Goal: Information Seeking & Learning: Learn about a topic

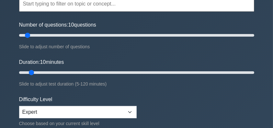
scroll to position [65, 0]
click at [90, 35] on input "Number of questions: 65 questions" at bounding box center [136, 35] width 235 height 8
click at [101, 34] on input "Number of questions: 65 questions" at bounding box center [136, 35] width 235 height 8
type input "70"
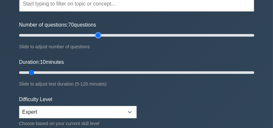
click at [96, 35] on input "Number of questions: 70 questions" at bounding box center [136, 35] width 235 height 8
click at [111, 73] on input "Duration: 10 minutes" at bounding box center [136, 73] width 235 height 8
click at [124, 71] on input "Duration: 50 minutes" at bounding box center [136, 73] width 235 height 8
click at [131, 72] on input "Duration: 55 minutes" at bounding box center [136, 73] width 235 height 8
click at [140, 72] on input "Duration: 65 minutes" at bounding box center [136, 73] width 235 height 8
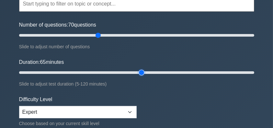
click at [146, 71] on input "Duration: 65 minutes" at bounding box center [136, 73] width 235 height 8
type input "70"
click at [151, 70] on input "Duration: 70 minutes" at bounding box center [136, 73] width 235 height 8
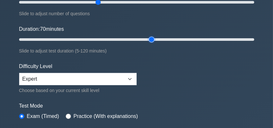
scroll to position [151, 0]
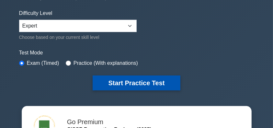
click at [145, 81] on button "Start Practice Test" at bounding box center [137, 83] width 88 height 15
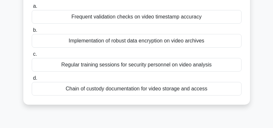
scroll to position [65, 0]
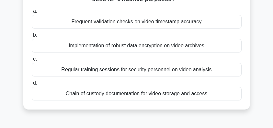
click at [207, 95] on div "Chain of custody documentation for video storage and access" at bounding box center [137, 94] width 210 height 14
click at [32, 85] on input "d. Chain of custody documentation for video storage and access" at bounding box center [32, 83] width 0 height 4
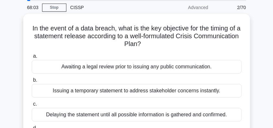
scroll to position [43, 0]
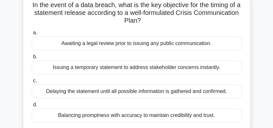
click at [151, 115] on div "Balancing promptness with accuracy to maintain credibility and trust." at bounding box center [137, 116] width 210 height 14
click at [32, 107] on input "d. Balancing promptness with accuracy to maintain credibility and trust." at bounding box center [32, 105] width 0 height 4
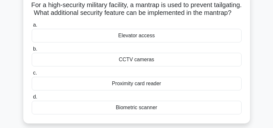
click at [174, 114] on div "Biometric scanner" at bounding box center [137, 108] width 210 height 14
click at [32, 99] on input "d. Biometric scanner" at bounding box center [32, 97] width 0 height 4
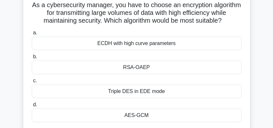
click at [191, 122] on div "AES-GCM" at bounding box center [137, 116] width 210 height 14
click at [32, 107] on input "d. AES-GCM" at bounding box center [32, 105] width 0 height 4
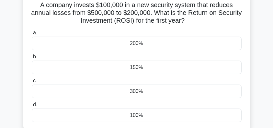
click at [153, 94] on div "300%" at bounding box center [137, 92] width 210 height 14
click at [32, 83] on input "c. 300%" at bounding box center [32, 81] width 0 height 4
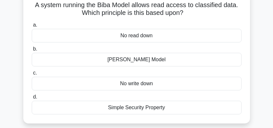
click at [169, 37] on div "No read down" at bounding box center [137, 36] width 210 height 14
click at [32, 27] on input "a. No read down" at bounding box center [32, 25] width 0 height 4
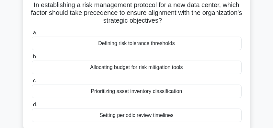
click at [156, 94] on div "Prioritizing asset inventory classification" at bounding box center [137, 92] width 210 height 14
click at [32, 83] on input "c. Prioritizing asset inventory classification" at bounding box center [32, 81] width 0 height 4
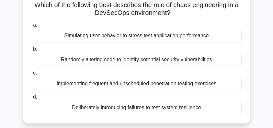
click at [190, 39] on div "Simulating user behavior to stress test application performance" at bounding box center [137, 36] width 210 height 14
click at [32, 27] on input "a. Simulating user behavior to stress test application performance" at bounding box center [32, 25] width 0 height 4
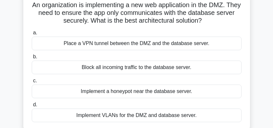
click at [154, 43] on div "Place a VPN tunnel between the DMZ and the database server." at bounding box center [137, 44] width 210 height 14
click at [32, 35] on input "a. Place a VPN tunnel between the DMZ and the database server." at bounding box center [32, 33] width 0 height 4
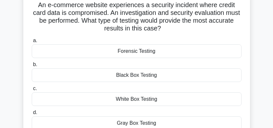
click at [153, 53] on div "Forensic Testing" at bounding box center [137, 51] width 210 height 14
click at [32, 43] on input "a. Forensic Testing" at bounding box center [32, 41] width 0 height 4
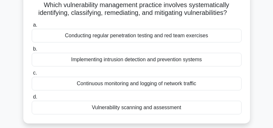
click at [164, 111] on div "Vulnerability scanning and assessment" at bounding box center [137, 108] width 210 height 14
click at [32, 99] on input "d. Vulnerability scanning and assessment" at bounding box center [32, 97] width 0 height 4
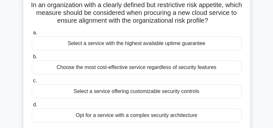
click at [200, 43] on div "Select a service with the highest available uptime guarantee" at bounding box center [137, 44] width 210 height 14
click at [32, 35] on input "a. Select a service with the highest available uptime guarantee" at bounding box center [32, 33] width 0 height 4
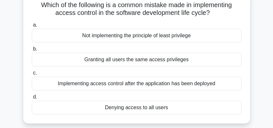
click at [210, 37] on div "Not implementing the principle of least privilege" at bounding box center [137, 36] width 210 height 14
click at [32, 27] on input "a. Not implementing the principle of least privilege" at bounding box center [32, 25] width 0 height 4
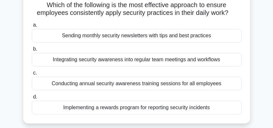
click at [234, 60] on div "Integrating security awareness into regular team meetings and workflows" at bounding box center [137, 60] width 210 height 14
click at [32, 51] on input "b. Integrating security awareness into regular team meetings and workflows" at bounding box center [32, 49] width 0 height 4
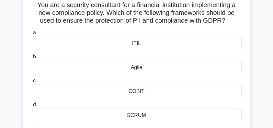
click at [160, 92] on div "COBIT" at bounding box center [137, 92] width 210 height 14
click at [32, 83] on input "c. COBIT" at bounding box center [32, 81] width 0 height 4
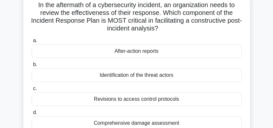
click at [208, 50] on div "After-action reports" at bounding box center [137, 51] width 210 height 14
click at [32, 43] on input "a. After-action reports" at bounding box center [32, 41] width 0 height 4
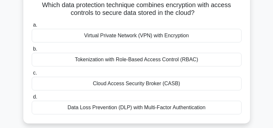
click at [194, 109] on div "Data Loss Prevention (DLP) with Multi-Factor Authentication" at bounding box center [137, 108] width 210 height 14
click at [32, 99] on input "d. Data Loss Prevention (DLP) with Multi-Factor Authentication" at bounding box center [32, 97] width 0 height 4
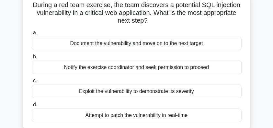
click at [208, 89] on div "Exploit the vulnerability to demonstrate its severity" at bounding box center [137, 92] width 210 height 14
click at [32, 83] on input "c. Exploit the vulnerability to demonstrate its severity" at bounding box center [32, 81] width 0 height 4
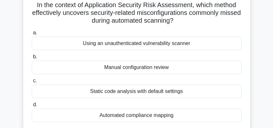
click at [178, 68] on div "Manual configuration review" at bounding box center [137, 68] width 210 height 14
click at [32, 59] on input "b. Manual configuration review" at bounding box center [32, 57] width 0 height 4
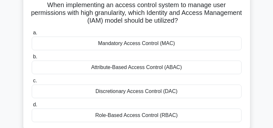
click at [193, 67] on div "Attribute-Based Access Control (ABAC)" at bounding box center [137, 68] width 210 height 14
click at [32, 59] on input "b. Attribute-Based Access Control (ABAC)" at bounding box center [32, 57] width 0 height 4
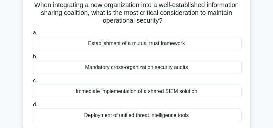
click at [193, 45] on div "Establishment of a mutual trust framework" at bounding box center [137, 44] width 210 height 14
click at [32, 35] on input "a. Establishment of a mutual trust framework" at bounding box center [32, 33] width 0 height 4
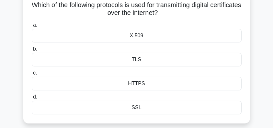
click at [171, 37] on div "X.509" at bounding box center [137, 36] width 210 height 14
click at [32, 27] on input "a. X.509" at bounding box center [32, 25] width 0 height 4
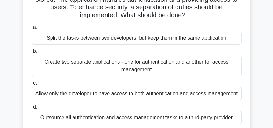
scroll to position [65, 0]
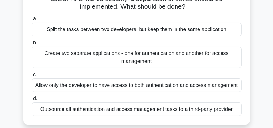
click at [231, 57] on div "Create two separate applications - one for authentication and another for acces…" at bounding box center [137, 57] width 210 height 21
click at [32, 45] on input "b. Create two separate applications - one for authentication and another for ac…" at bounding box center [32, 43] width 0 height 4
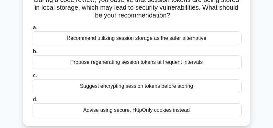
scroll to position [43, 0]
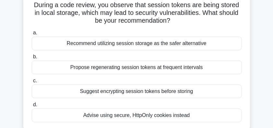
click at [200, 117] on div "Advise using secure, HttpOnly cookies instead" at bounding box center [137, 116] width 210 height 14
click at [32, 107] on input "d. Advise using secure, HttpOnly cookies instead" at bounding box center [32, 105] width 0 height 4
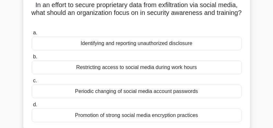
click at [155, 44] on div "Identifying and reporting unauthorized disclosure" at bounding box center [137, 44] width 210 height 14
click at [32, 35] on input "a. Identifying and reporting unauthorized disclosure" at bounding box center [32, 33] width 0 height 4
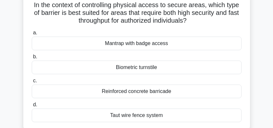
click at [227, 45] on div "Mantrap with badge access" at bounding box center [137, 44] width 210 height 14
click at [32, 35] on input "a. Mantrap with badge access" at bounding box center [32, 33] width 0 height 4
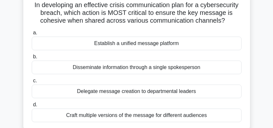
click at [206, 70] on div "Disseminate information through a single spokesperson" at bounding box center [137, 68] width 210 height 14
click at [32, 59] on input "b. Disseminate information through a single spokesperson" at bounding box center [32, 57] width 0 height 4
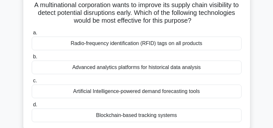
click at [150, 116] on div "Blockchain-based tracking systems" at bounding box center [137, 116] width 210 height 14
click at [32, 107] on input "d. Blockchain-based tracking systems" at bounding box center [32, 105] width 0 height 4
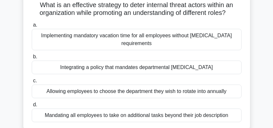
click at [172, 69] on div "Integrating a policy that mandates departmental cross-training" at bounding box center [137, 68] width 210 height 14
click at [32, 59] on input "b. Integrating a policy that mandates departmental cross-training" at bounding box center [32, 57] width 0 height 4
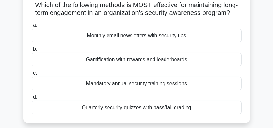
click at [176, 66] on div "Gamification with rewards and leaderboards" at bounding box center [137, 60] width 210 height 14
click at [32, 51] on input "b. Gamification with rewards and leaderboards" at bounding box center [32, 49] width 0 height 4
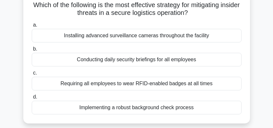
click at [165, 85] on div "Requiring all employees to wear RFID-enabled badges at all times" at bounding box center [137, 84] width 210 height 14
click at [32, 75] on input "c. Requiring all employees to wear RFID-enabled badges at all times" at bounding box center [32, 73] width 0 height 4
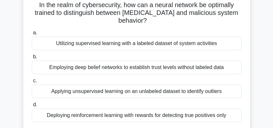
click at [216, 42] on div "Utilizing supervised learning with a labeled dataset of system activities" at bounding box center [137, 44] width 210 height 14
click at [32, 35] on input "a. Utilizing supervised learning with a labeled dataset of system activities" at bounding box center [32, 33] width 0 height 4
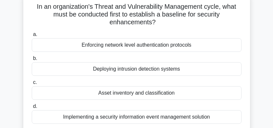
drag, startPoint x: 197, startPoint y: 92, endPoint x: 256, endPoint y: 89, distance: 59.1
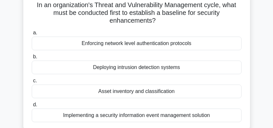
click at [190, 92] on div "Asset inventory and classification" at bounding box center [137, 92] width 210 height 14
click at [32, 83] on input "c. Asset inventory and classification" at bounding box center [32, 81] width 0 height 4
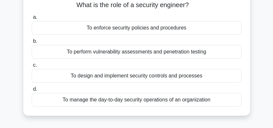
click at [173, 30] on div "To enforce security policies and procedures" at bounding box center [137, 28] width 210 height 14
click at [32, 19] on input "a. To enforce security policies and procedures" at bounding box center [32, 17] width 0 height 4
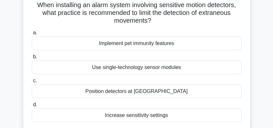
click at [185, 93] on div "Position detectors at lower heights" at bounding box center [137, 92] width 210 height 14
click at [32, 83] on input "c. Position detectors at lower heights" at bounding box center [32, 81] width 0 height 4
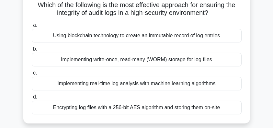
click at [211, 109] on div "Encrypting log files with a 256-bit AES algorithm and storing them on-site" at bounding box center [137, 108] width 210 height 14
click at [32, 99] on input "d. Encrypting log files with a 256-bit AES algorithm and storing them on-site" at bounding box center [32, 97] width 0 height 4
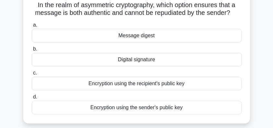
click at [165, 85] on div "Encryption using the recipient's public key" at bounding box center [137, 84] width 210 height 14
click at [32, 75] on input "c. Encryption using the recipient's public key" at bounding box center [32, 73] width 0 height 4
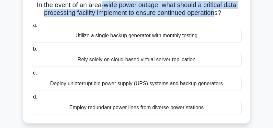
drag, startPoint x: 100, startPoint y: 5, endPoint x: 217, endPoint y: 16, distance: 117.2
click at [217, 16] on h5 "In the event of an area-wide power outage, what should a critical data processi…" at bounding box center [136, 9] width 211 height 16
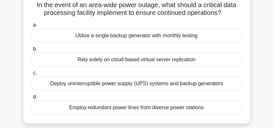
click at [182, 85] on div "Deploy uninterruptible power supply (UPS) systems and backup generators" at bounding box center [137, 84] width 210 height 14
click at [32, 75] on input "c. Deploy uninterruptible power supply (UPS) systems and backup generators" at bounding box center [32, 73] width 0 height 4
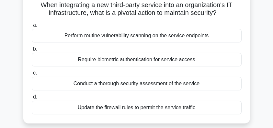
click at [209, 85] on div "Conduct a thorough security assessment of the service" at bounding box center [137, 84] width 210 height 14
click at [32, 75] on input "c. Conduct a thorough security assessment of the service" at bounding box center [32, 73] width 0 height 4
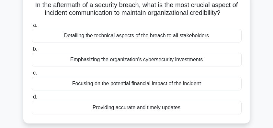
click at [201, 106] on div "Providing accurate and timely updates" at bounding box center [137, 108] width 210 height 14
click at [32, 99] on input "d. Providing accurate and timely updates" at bounding box center [32, 97] width 0 height 4
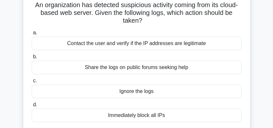
click at [210, 46] on div "Contact the user and verify if the IP addresses are legitimate" at bounding box center [137, 44] width 210 height 14
click at [32, 35] on input "a. Contact the user and verify if the IP addresses are legitimate" at bounding box center [32, 33] width 0 height 4
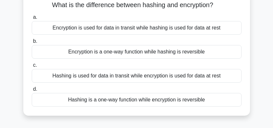
click at [213, 80] on div "Hashing is used for data in transit while encryption is used for data at rest" at bounding box center [137, 76] width 210 height 14
click at [32, 67] on input "c. Hashing is used for data in transit while encryption is used for data at rest" at bounding box center [32, 65] width 0 height 4
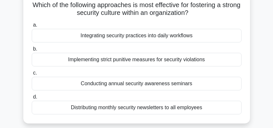
click at [201, 39] on div "Integrating security practices into daily workflows" at bounding box center [137, 36] width 210 height 14
click at [32, 27] on input "a. Integrating security practices into daily workflows" at bounding box center [32, 25] width 0 height 4
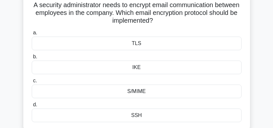
click at [158, 92] on div "S/MIME" at bounding box center [137, 92] width 210 height 14
click at [32, 83] on input "c. S/MIME" at bounding box center [32, 81] width 0 height 4
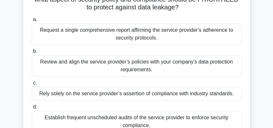
scroll to position [65, 0]
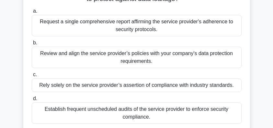
click at [215, 59] on div "Review and align the service provider’s policies with your company's data prote…" at bounding box center [137, 57] width 210 height 21
click at [32, 45] on input "b. Review and align the service provider’s policies with your company's data pr…" at bounding box center [32, 43] width 0 height 4
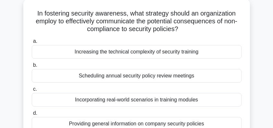
scroll to position [43, 0]
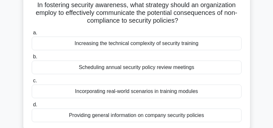
click at [218, 91] on div "Incorporating real-world scenarios in training modules" at bounding box center [137, 92] width 210 height 14
click at [32, 83] on input "c. Incorporating real-world scenarios in training modules" at bounding box center [32, 81] width 0 height 4
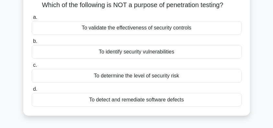
click at [188, 77] on div "To determine the level of security risk" at bounding box center [137, 76] width 210 height 14
click at [32, 67] on input "c. To determine the level of security risk" at bounding box center [32, 65] width 0 height 4
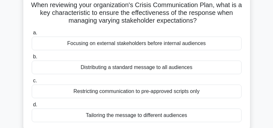
click at [209, 94] on div "Restricting communication to pre-approved scripts only" at bounding box center [137, 92] width 210 height 14
click at [32, 83] on input "c. Restricting communication to pre-approved scripts only" at bounding box center [32, 81] width 0 height 4
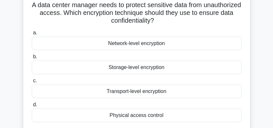
click at [158, 70] on div "Storage-level encryption" at bounding box center [137, 68] width 210 height 14
click at [32, 59] on input "b. Storage-level encryption" at bounding box center [32, 57] width 0 height 4
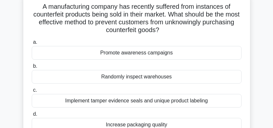
scroll to position [65, 0]
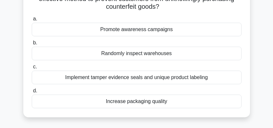
click at [222, 80] on div "Implement tamper evidence seals and unique product labeling" at bounding box center [137, 78] width 210 height 14
click at [32, 69] on input "c. Implement tamper evidence seals and unique product labeling" at bounding box center [32, 67] width 0 height 4
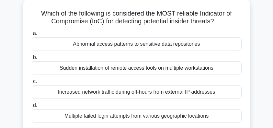
scroll to position [43, 0]
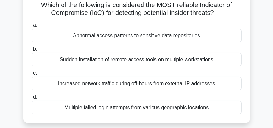
click at [203, 37] on div "Abnormal access patterns to sensitive data repositories" at bounding box center [137, 36] width 210 height 14
click at [32, 27] on input "a. Abnormal access patterns to sensitive data repositories" at bounding box center [32, 25] width 0 height 4
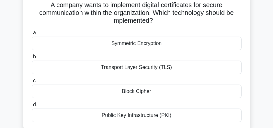
click at [204, 115] on div "Public Key Infrastructure (PKI)" at bounding box center [137, 116] width 210 height 14
click at [32, 107] on input "d. Public Key Infrastructure (PKI)" at bounding box center [32, 105] width 0 height 4
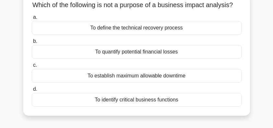
click at [199, 83] on div "To establish maximum allowable downtime" at bounding box center [137, 76] width 210 height 14
click at [32, 67] on input "c. To establish maximum allowable downtime" at bounding box center [32, 65] width 0 height 4
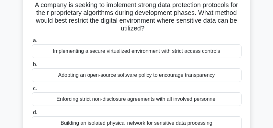
click at [209, 52] on div "Implementing a secure virtualized environment with strict access controls" at bounding box center [137, 51] width 210 height 14
click at [32, 43] on input "a. Implementing a secure virtualized environment with strict access controls" at bounding box center [32, 41] width 0 height 4
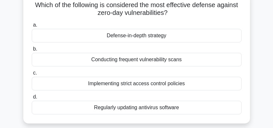
click at [175, 35] on div "Defense-in-depth strategy" at bounding box center [137, 36] width 210 height 14
click at [32, 27] on input "a. Defense-in-depth strategy" at bounding box center [32, 25] width 0 height 4
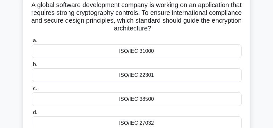
click at [170, 51] on div "ISO/IEC 31000" at bounding box center [137, 51] width 210 height 14
click at [32, 43] on input "a. ISO/IEC 31000" at bounding box center [32, 41] width 0 height 4
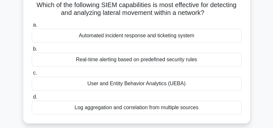
click at [189, 84] on div "User and Entity Behavior Analytics (UEBA)" at bounding box center [137, 84] width 210 height 14
click at [32, 75] on input "c. User and Entity Behavior Analytics (UEBA)" at bounding box center [32, 73] width 0 height 4
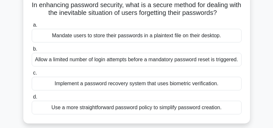
click at [213, 64] on div "Allow a limited number of login attempts before a mandatory password reset is t…" at bounding box center [137, 60] width 210 height 14
click at [32, 51] on input "b. Allow a limited number of login attempts before a mandatory password reset i…" at bounding box center [32, 49] width 0 height 4
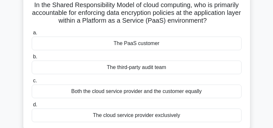
click at [211, 90] on div "Both the cloud service provider and the customer equally" at bounding box center [137, 92] width 210 height 14
click at [32, 83] on input "c. Both the cloud service provider and the customer equally" at bounding box center [32, 81] width 0 height 4
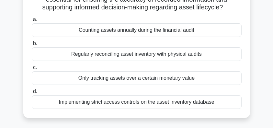
scroll to position [65, 0]
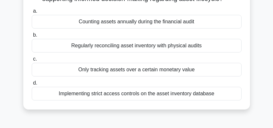
click at [192, 95] on div "Implementing strict access controls on the asset inventory database" at bounding box center [137, 94] width 210 height 14
click at [32, 85] on input "d. Implementing strict access controls on the asset inventory database" at bounding box center [32, 83] width 0 height 4
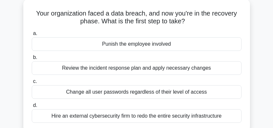
scroll to position [43, 0]
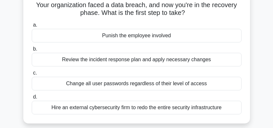
click at [186, 64] on div "Review the incident response plan and apply necessary changes" at bounding box center [137, 60] width 210 height 14
click at [32, 51] on input "b. Review the incident response plan and apply necessary changes" at bounding box center [32, 49] width 0 height 4
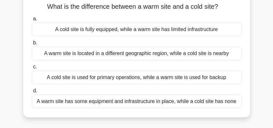
scroll to position [65, 0]
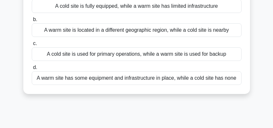
click at [162, 81] on div "A warm site has some equipment and infrastructure in place, while a cold site h…" at bounding box center [137, 78] width 210 height 14
click at [32, 70] on input "d. A warm site has some equipment and infrastructure in place, while a cold sit…" at bounding box center [32, 67] width 0 height 4
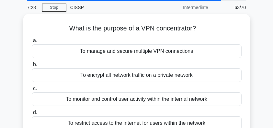
scroll to position [43, 0]
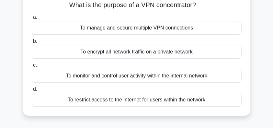
click at [139, 77] on div "To monitor and control user activity within the internal network" at bounding box center [137, 76] width 210 height 14
click at [32, 67] on input "c. To monitor and control user activity within the internal network" at bounding box center [32, 65] width 0 height 4
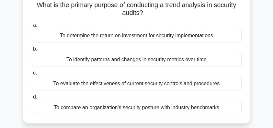
click at [142, 108] on div "To compare an organization's security posture with industry benchmarks" at bounding box center [137, 108] width 210 height 14
click at [32, 99] on input "d. To compare an organization's security posture with industry benchmarks" at bounding box center [32, 97] width 0 height 4
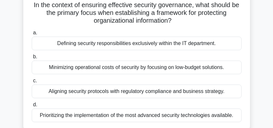
click at [219, 92] on div "Aligning security protocols with regulatory compliance and business strategy." at bounding box center [137, 92] width 210 height 14
click at [32, 83] on input "c. Aligning security protocols with regulatory compliance and business strategy." at bounding box center [32, 81] width 0 height 4
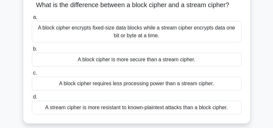
click at [217, 35] on div "A block cipher encrypts fixed-size data blocks while a stream cipher encrypts d…" at bounding box center [137, 31] width 210 height 21
click at [32, 19] on input "a. A block cipher encrypts fixed-size data blocks while a stream cipher encrypt…" at bounding box center [32, 17] width 0 height 4
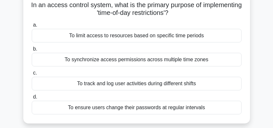
click at [222, 37] on div "To limit access to resources based on specific time periods" at bounding box center [137, 36] width 210 height 14
click at [32, 27] on input "a. To limit access to resources based on specific time periods" at bounding box center [32, 25] width 0 height 4
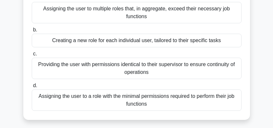
scroll to position [86, 0]
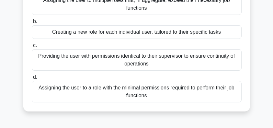
click at [220, 91] on div "Assigning the user to a role with the minimal permissions required to perform t…" at bounding box center [137, 91] width 210 height 21
click at [32, 79] on input "d. Assigning the user to a role with the minimal permissions required to perfor…" at bounding box center [32, 77] width 0 height 4
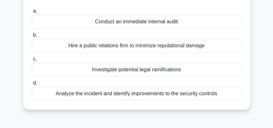
scroll to position [21, 0]
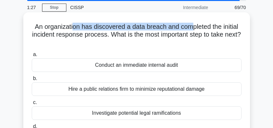
drag, startPoint x: 71, startPoint y: 27, endPoint x: 192, endPoint y: 30, distance: 121.3
click at [192, 30] on h5 "An organization has discovered a data breach and completed the initial incident…" at bounding box center [136, 35] width 211 height 24
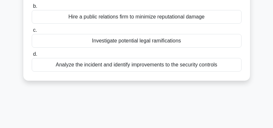
scroll to position [108, 0]
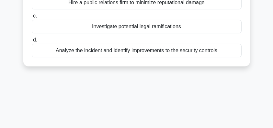
click at [185, 55] on div "Analyze the incident and identify improvements to the security controls" at bounding box center [137, 51] width 210 height 14
click at [32, 42] on input "d. Analyze the incident and identify improvements to the security controls" at bounding box center [32, 40] width 0 height 4
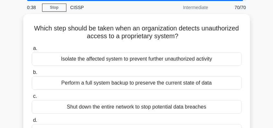
scroll to position [43, 0]
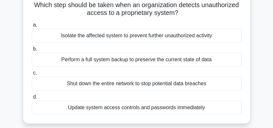
click at [211, 38] on div "Isolate the affected system to prevent further unauthorized activity" at bounding box center [137, 36] width 210 height 14
click at [32, 27] on input "a. Isolate the affected system to prevent further unauthorized activity" at bounding box center [32, 25] width 0 height 4
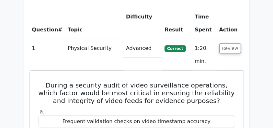
scroll to position [864, 0]
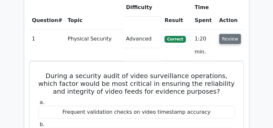
click at [233, 34] on button "Review" at bounding box center [230, 39] width 22 height 10
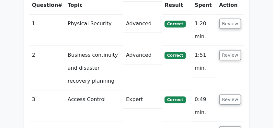
scroll to position [860, 0]
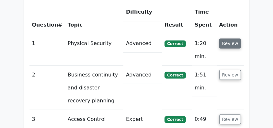
click at [229, 39] on button "Review" at bounding box center [230, 44] width 22 height 10
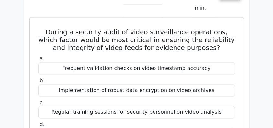
scroll to position [903, 0]
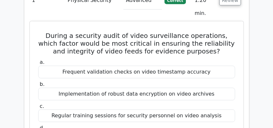
drag, startPoint x: 39, startPoint y: 12, endPoint x: 216, endPoint y: 117, distance: 206.1
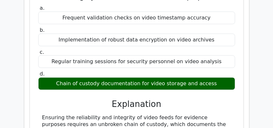
scroll to position [1011, 0]
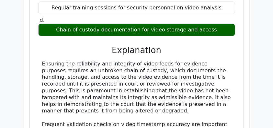
copy div "During a security audit of video surveillance operations, which factor would be…"
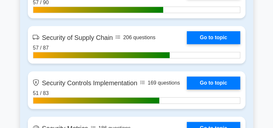
scroll to position [1534, 0]
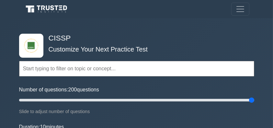
drag, startPoint x: 29, startPoint y: 100, endPoint x: 266, endPoint y: 99, distance: 237.3
type input "200"
click at [254, 99] on input "Number of questions: 200 questions" at bounding box center [136, 100] width 235 height 8
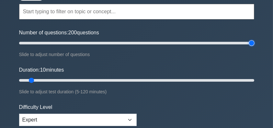
scroll to position [43, 0]
